Goal: Information Seeking & Learning: Learn about a topic

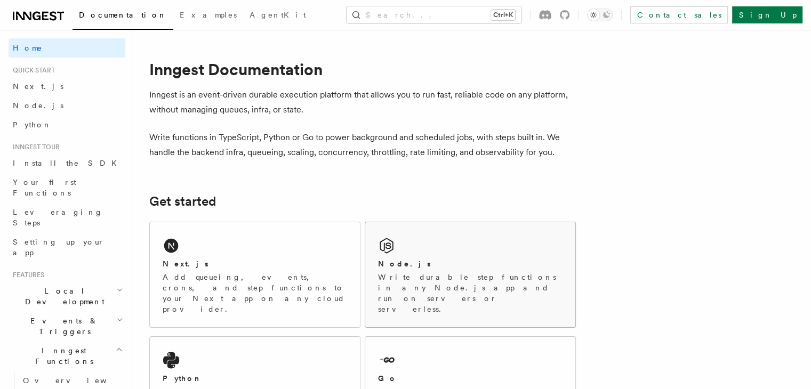
click at [405, 259] on h2 "Node.js" at bounding box center [404, 264] width 53 height 11
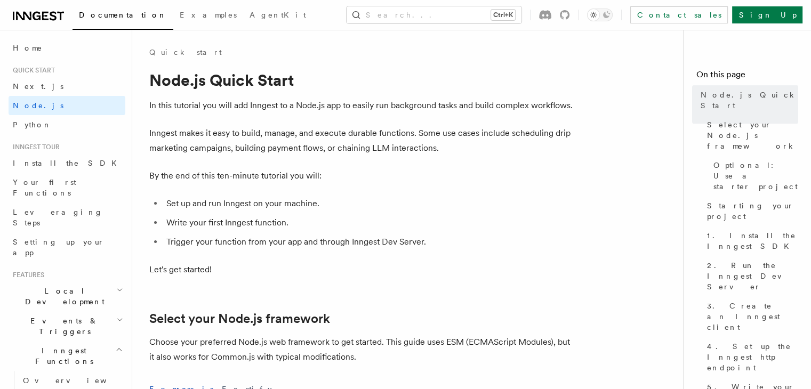
click at [118, 18] on span "Documentation" at bounding box center [123, 15] width 88 height 9
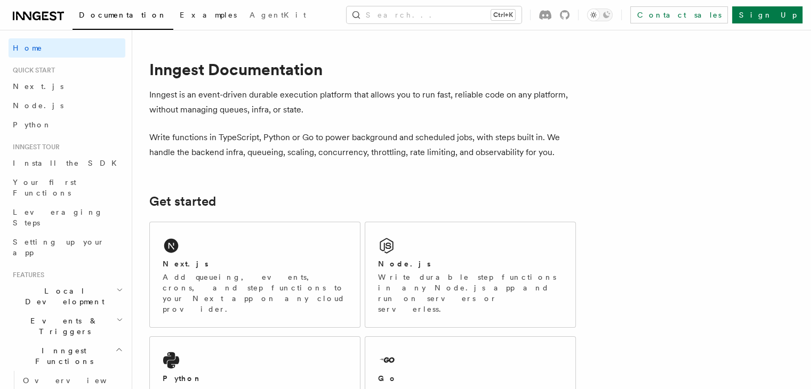
click at [180, 11] on span "Examples" at bounding box center [208, 15] width 57 height 9
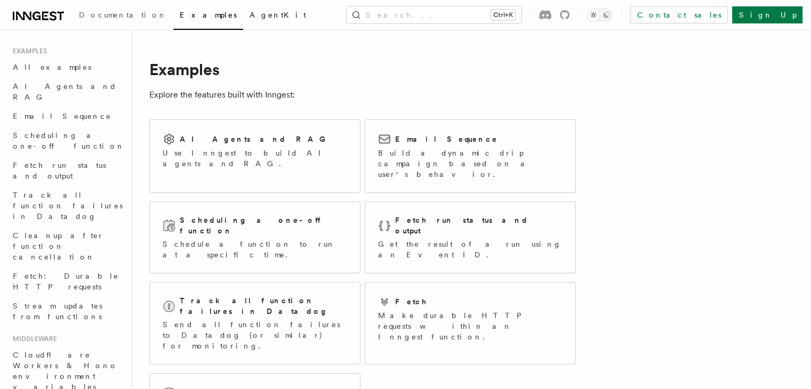
click at [250, 17] on span "AgentKit" at bounding box center [278, 15] width 57 height 9
